Goal: Transaction & Acquisition: Purchase product/service

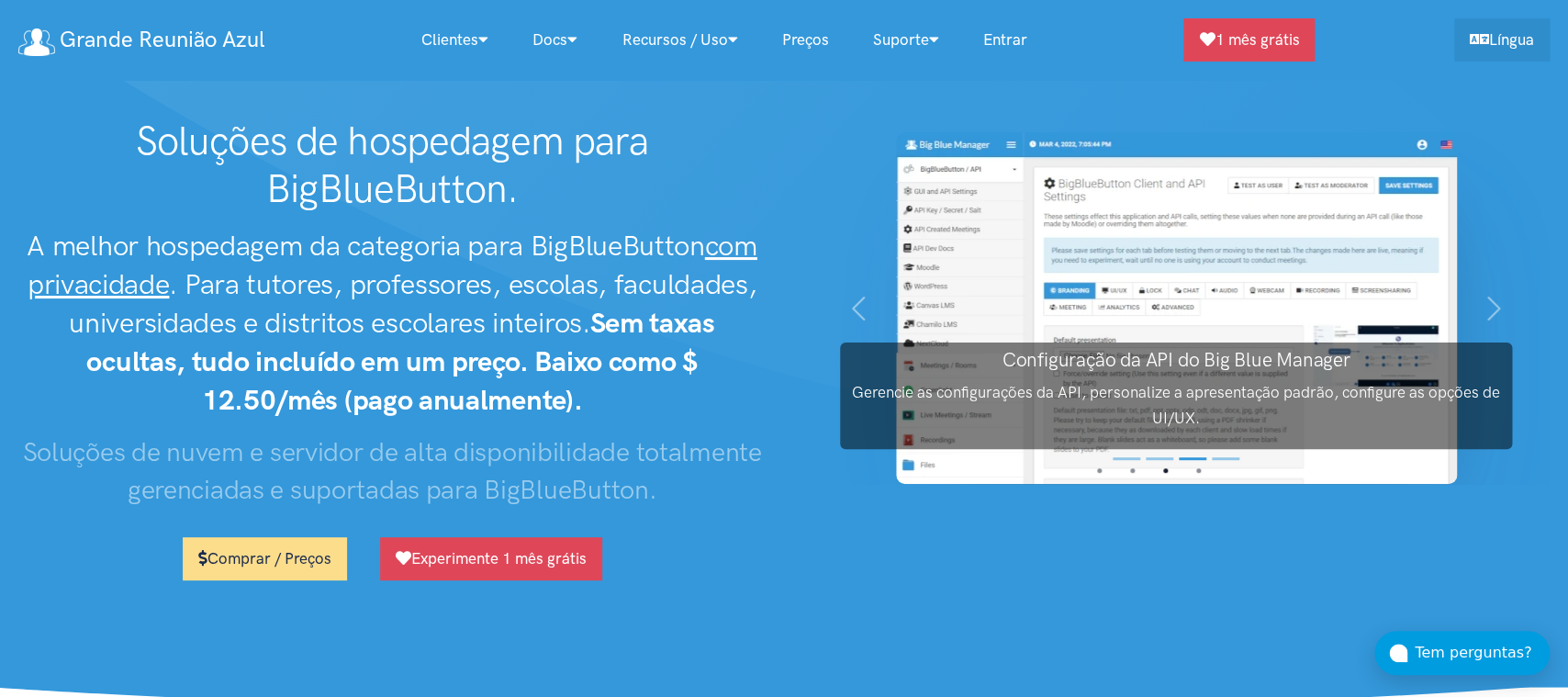
click at [275, 569] on link "Comprar / Preços" at bounding box center [264, 558] width 164 height 43
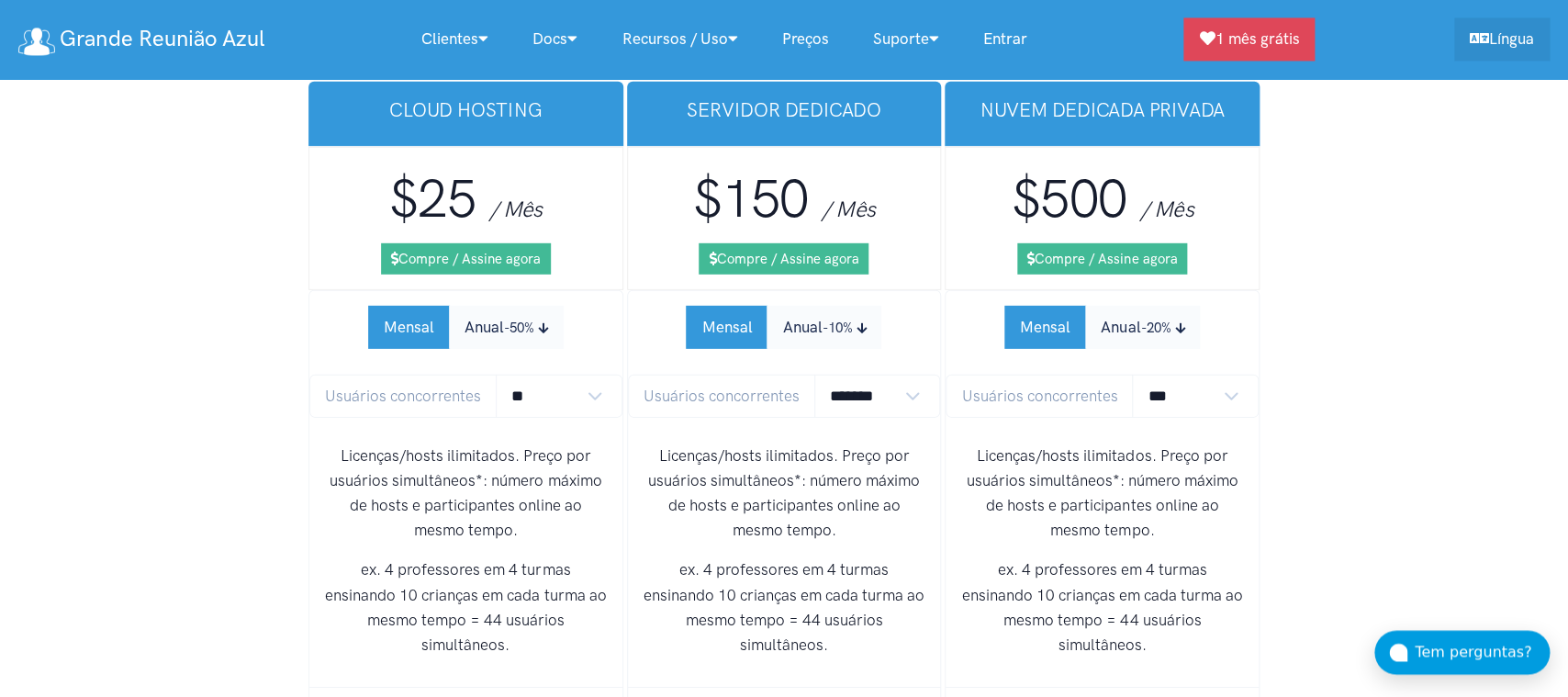
scroll to position [11735, 0]
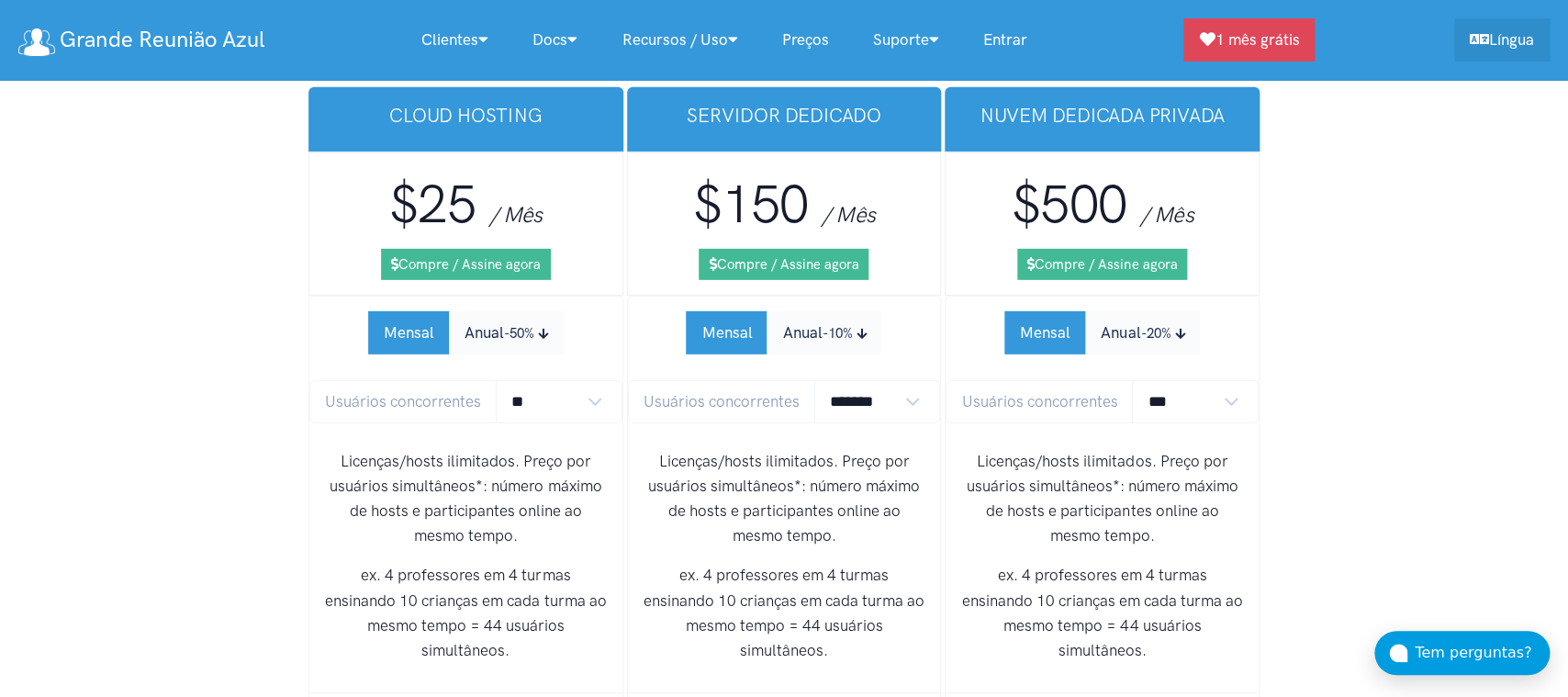
click at [816, 35] on link "Preços" at bounding box center [805, 40] width 91 height 39
click at [862, 329] on icon "Subscription Period" at bounding box center [861, 334] width 10 height 12
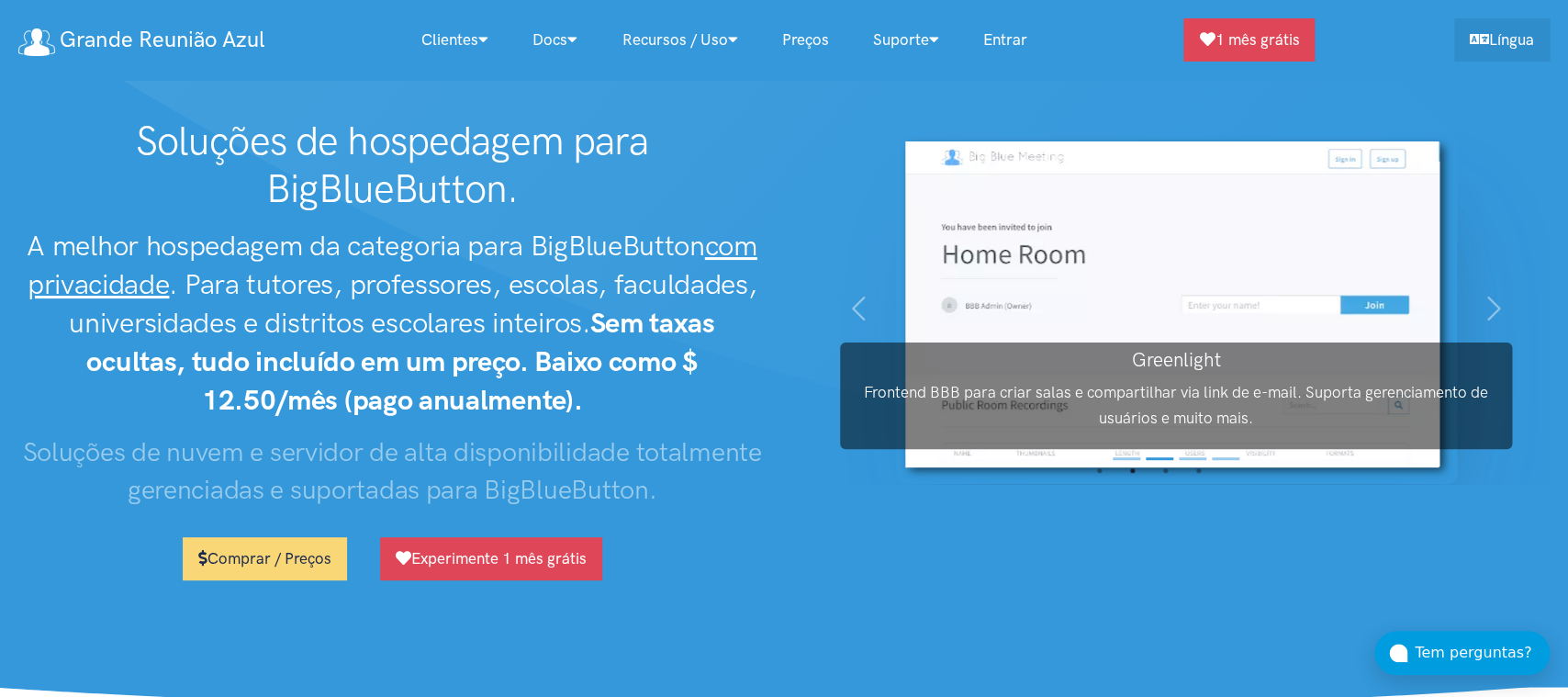
click at [1096, 555] on div "BigBlueButton Crie reuniões online com webcams, apresentações, enquetes e muito…" at bounding box center [1176, 356] width 784 height 478
